Goal: Task Accomplishment & Management: Manage account settings

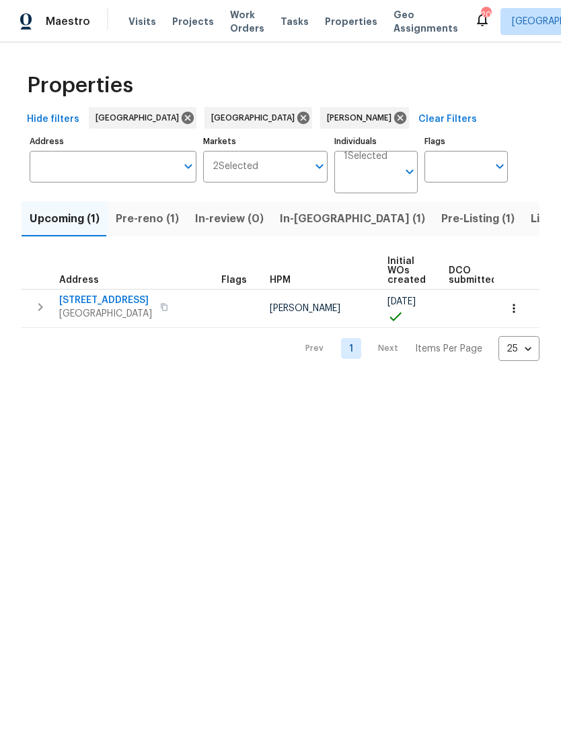
click at [133, 228] on span "Pre-reno (1)" at bounding box center [147, 218] width 63 height 19
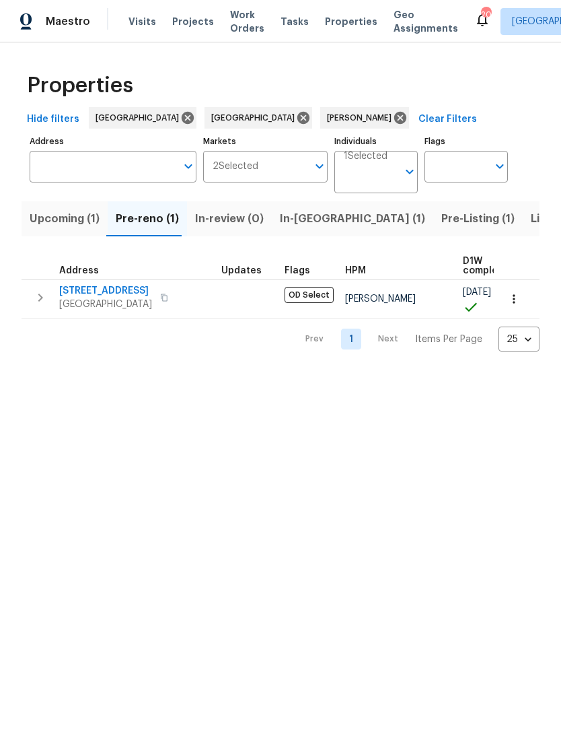
click at [301, 211] on span "In-reno (1)" at bounding box center [352, 218] width 145 height 19
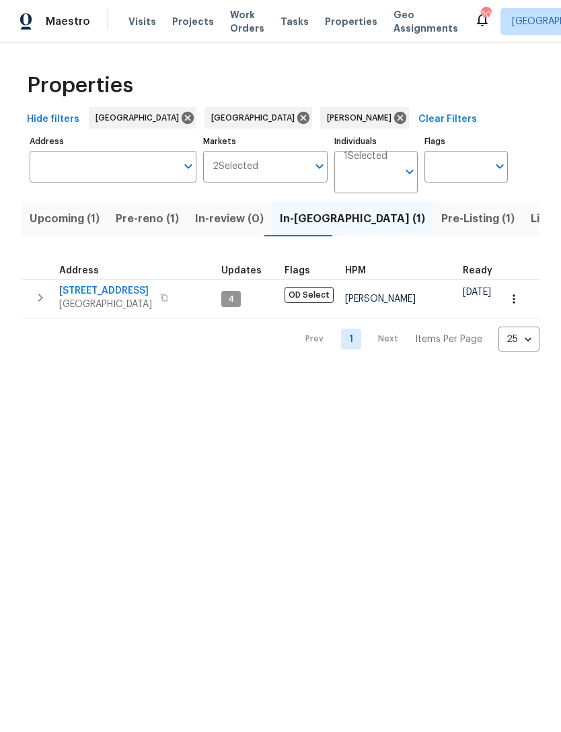
click at [114, 289] on span "[STREET_ADDRESS]" at bounding box center [105, 290] width 93 height 13
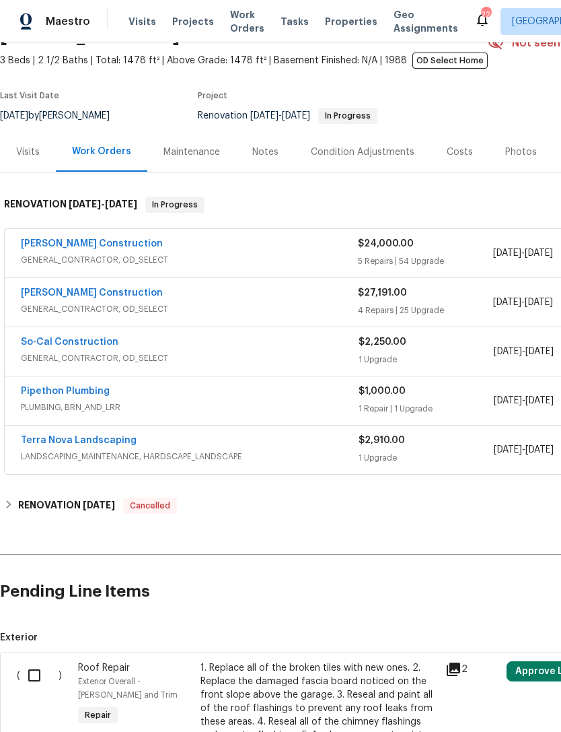
scroll to position [74, 0]
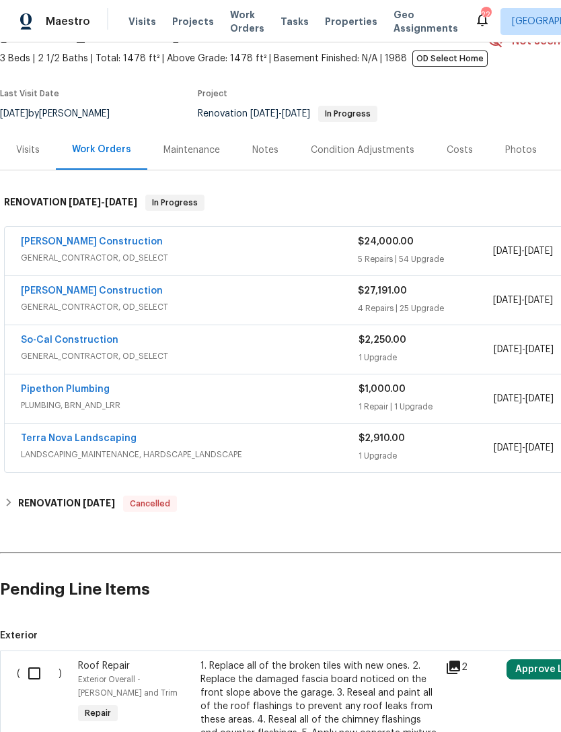
click at [96, 246] on link "[PERSON_NAME] Construction" at bounding box center [92, 241] width 142 height 9
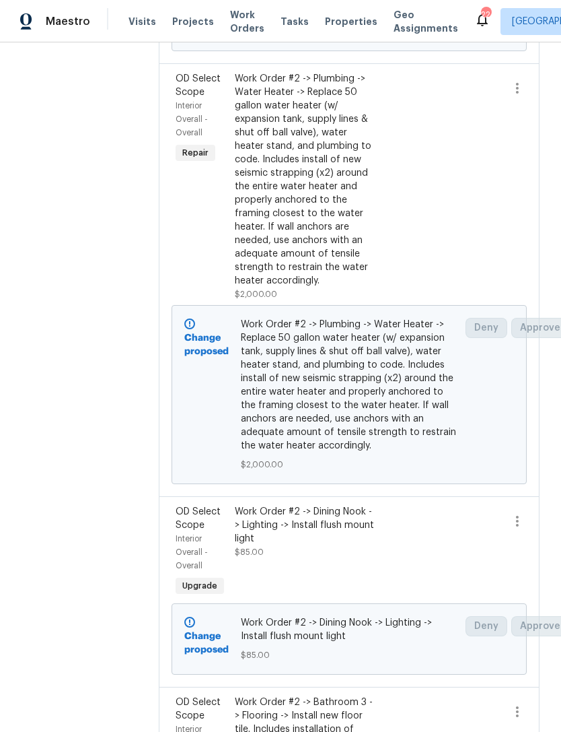
scroll to position [619, 0]
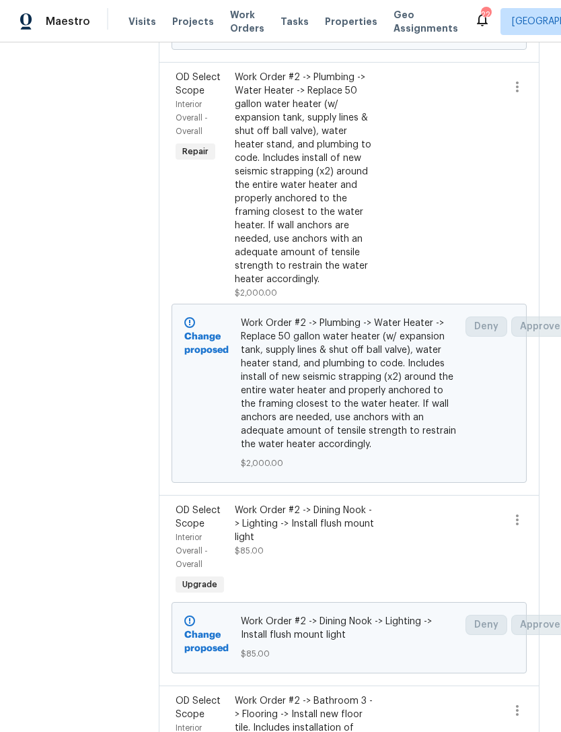
click at [214, 158] on span "Repair" at bounding box center [195, 151] width 37 height 13
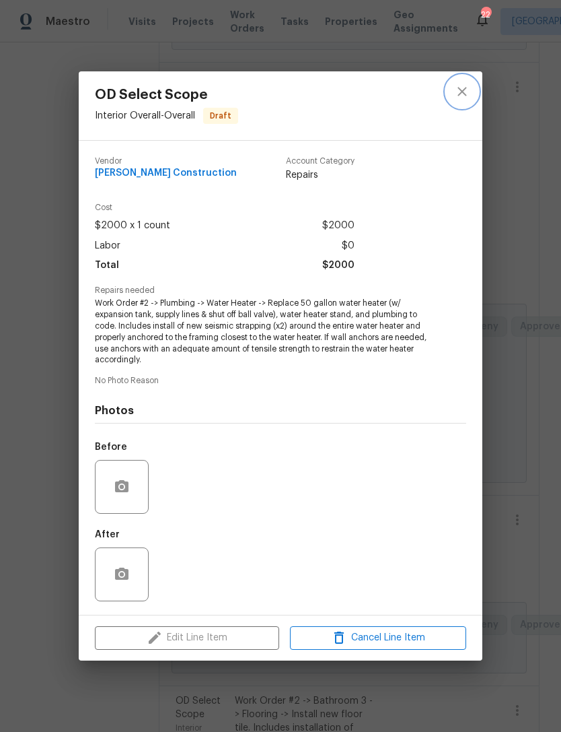
click at [466, 92] on icon "close" at bounding box center [462, 91] width 16 height 16
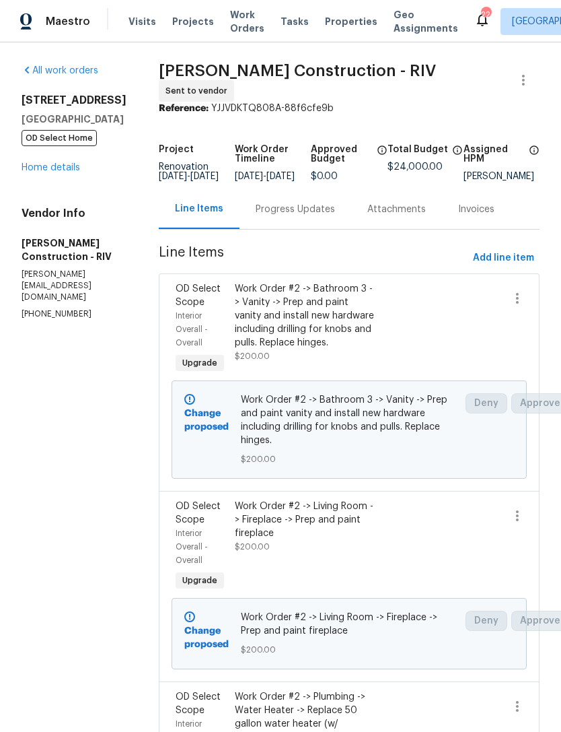
scroll to position [0, 0]
click at [53, 172] on link "Home details" at bounding box center [51, 167] width 59 height 9
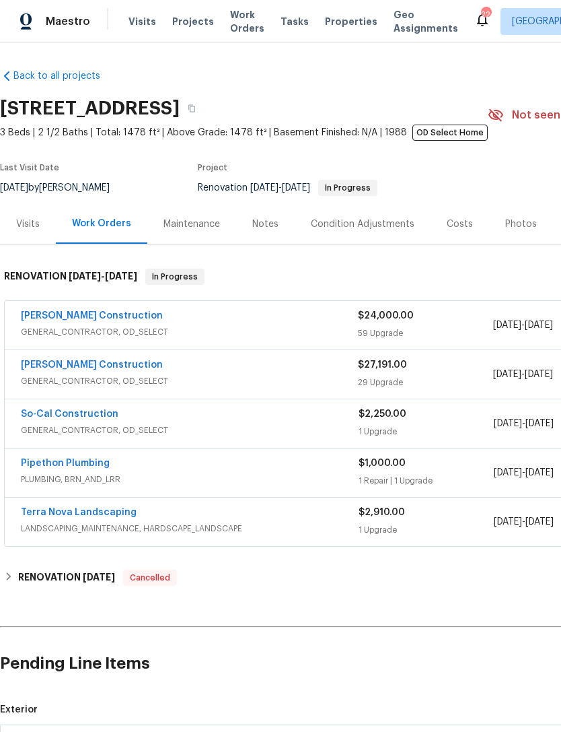
click at [88, 463] on link "Pipethon Plumbing" at bounding box center [65, 462] width 89 height 9
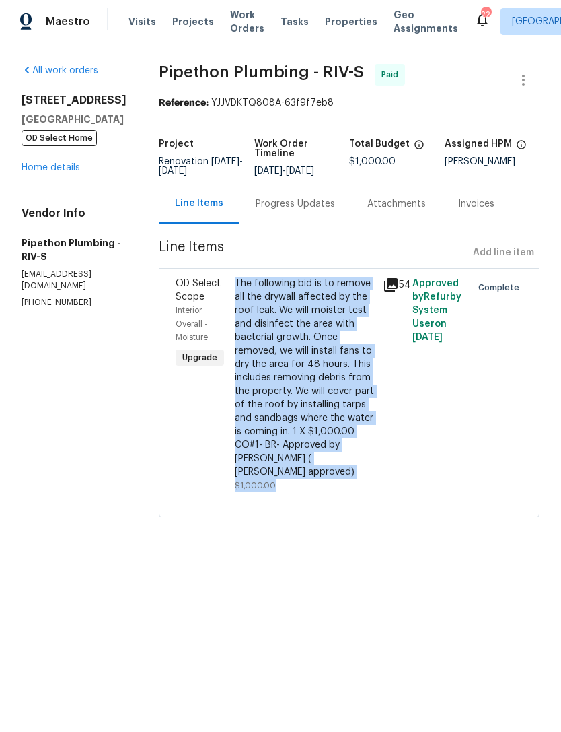
click at [352, 555] on html "Maestro Visits Projects Work Orders Tasks Properties Geo Assignments 22 Los Ang…" at bounding box center [280, 277] width 561 height 555
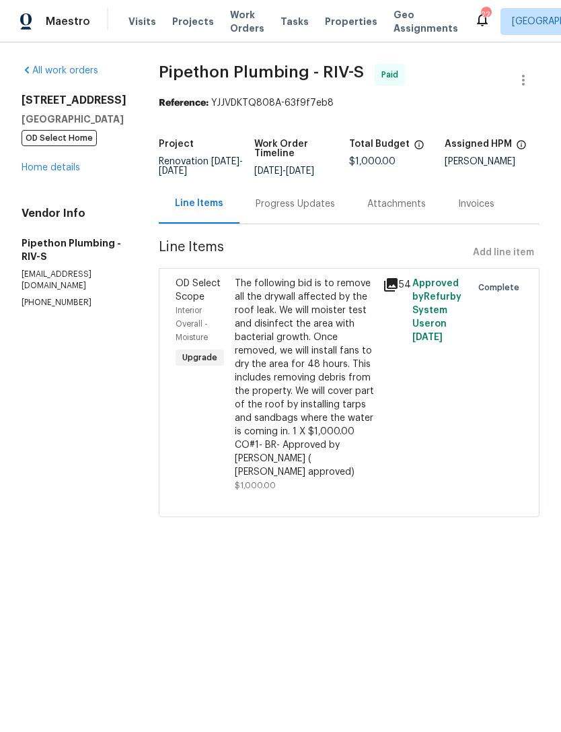
click at [59, 167] on link "Home details" at bounding box center [51, 167] width 59 height 9
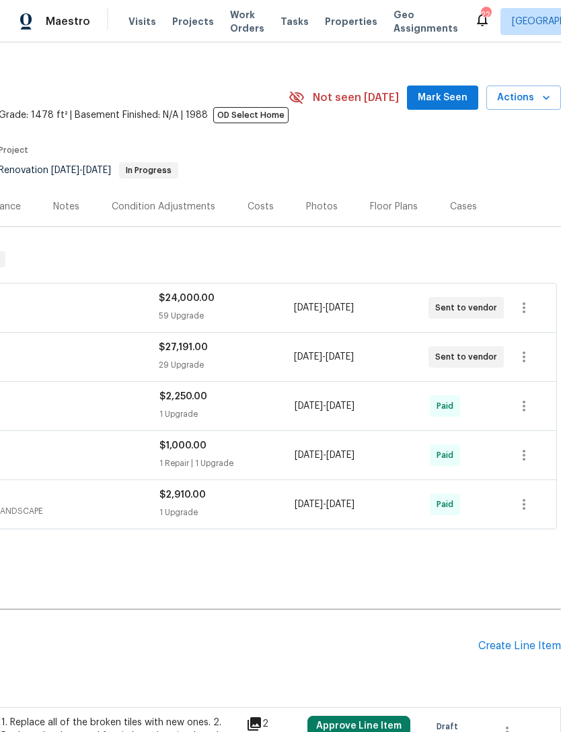
scroll to position [18, 199]
click at [525, 310] on icon "button" at bounding box center [524, 308] width 16 height 16
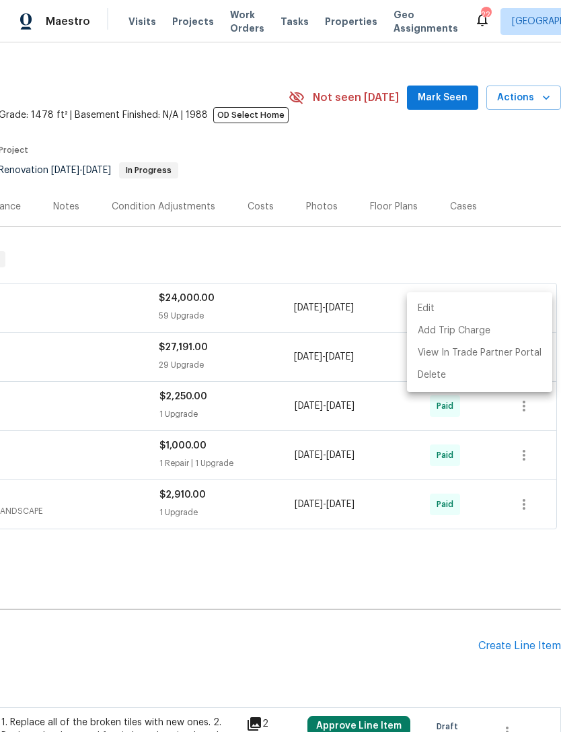
click at [451, 304] on li "Edit" at bounding box center [479, 309] width 145 height 22
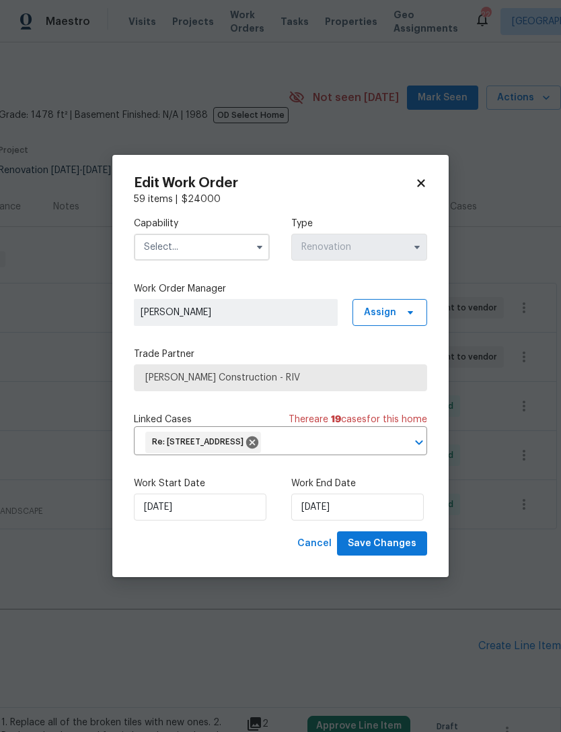
click at [422, 185] on icon at bounding box center [421, 183] width 12 height 12
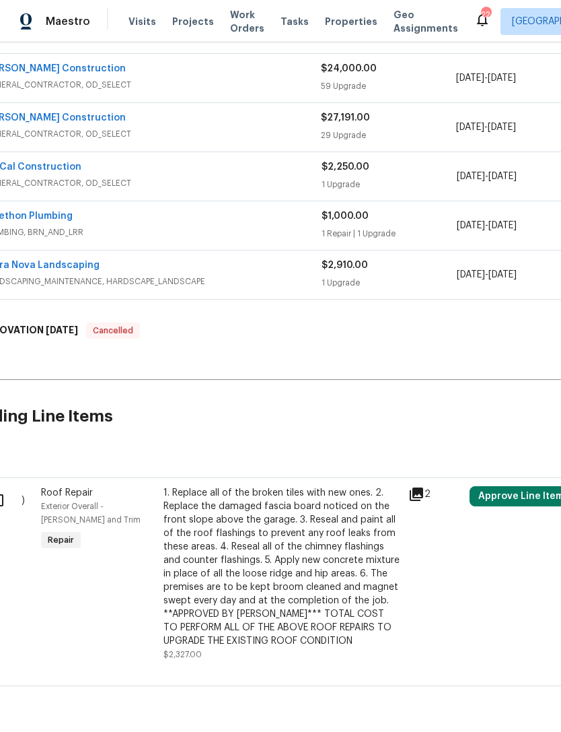
scroll to position [246, 43]
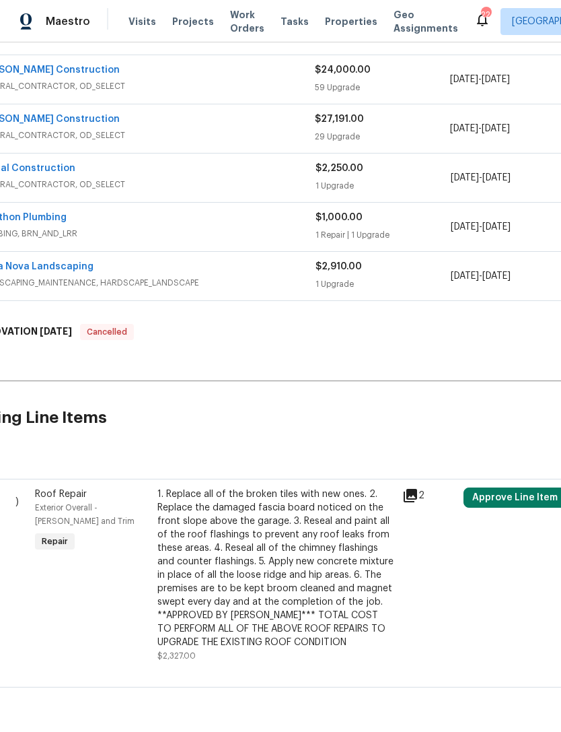
click at [412, 495] on icon at bounding box center [410, 495] width 13 height 13
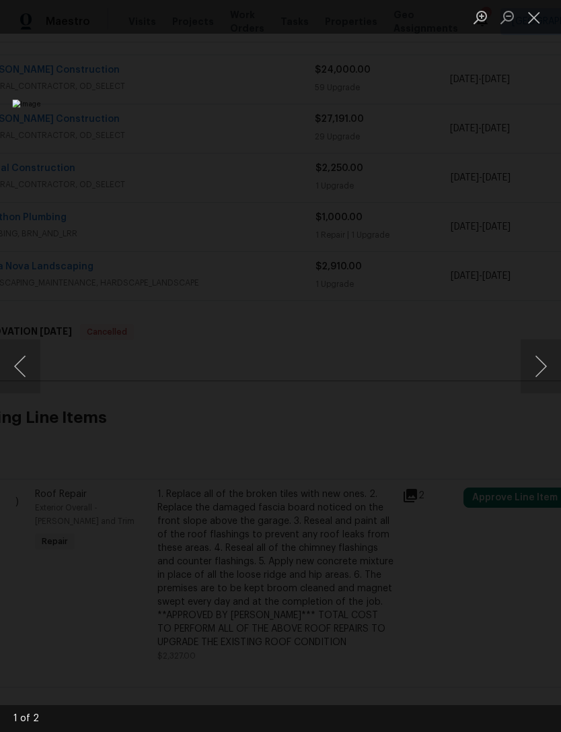
click at [541, 13] on button "Close lightbox" at bounding box center [534, 17] width 27 height 24
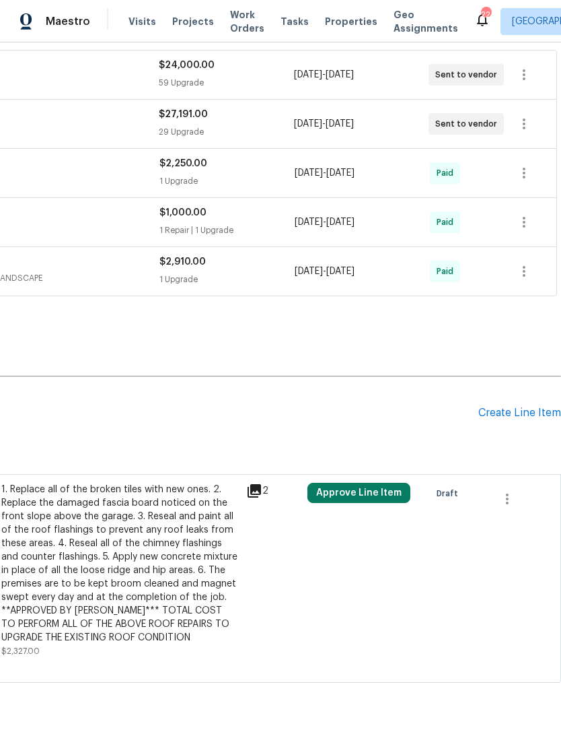
scroll to position [250, 199]
click at [514, 499] on icon "button" at bounding box center [507, 499] width 16 height 16
click at [528, 505] on li "Cancel" at bounding box center [517, 499] width 52 height 22
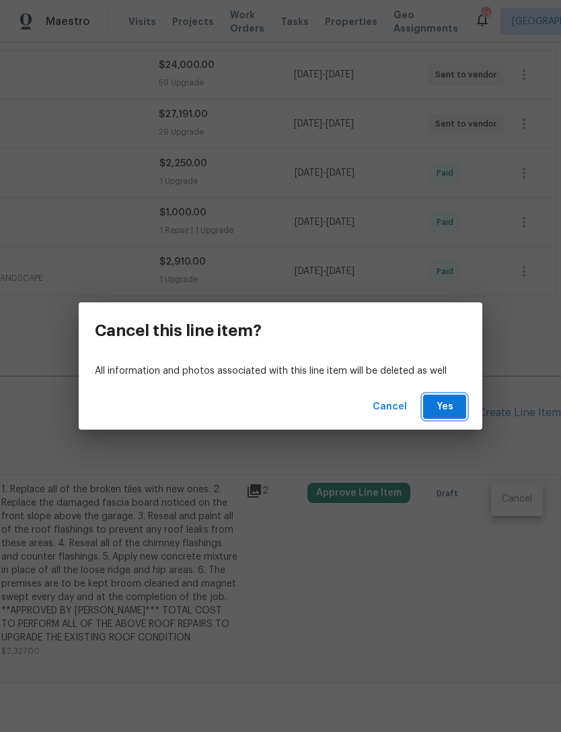
click at [454, 412] on span "Yes" at bounding box center [445, 407] width 22 height 17
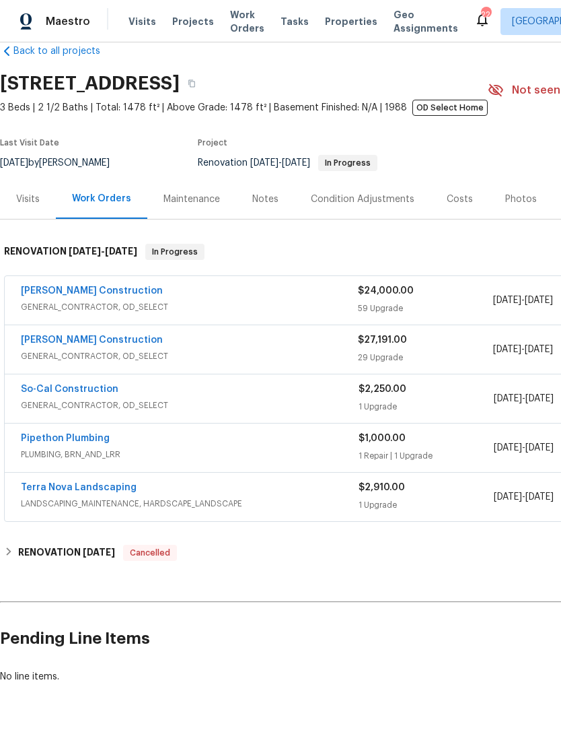
scroll to position [25, 0]
